Goal: Task Accomplishment & Management: Manage account settings

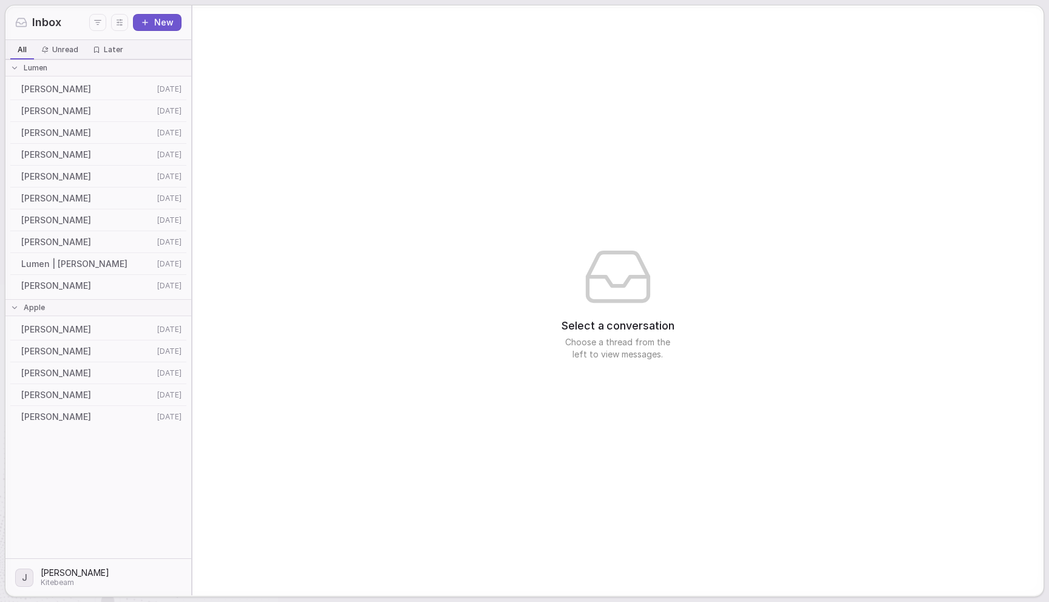
click at [267, 476] on div "Select a conversation Choose a thread from the left to view messages." at bounding box center [617, 300] width 851 height 590
click at [33, 575] on html "Inbox New All All Unread Unread Later Later Lumen Mark Scout [DATE] [PERSON_NAM…" at bounding box center [524, 301] width 1049 height 602
click at [59, 537] on div "Log out" at bounding box center [75, 538] width 119 height 19
